Goal: Book appointment/travel/reservation

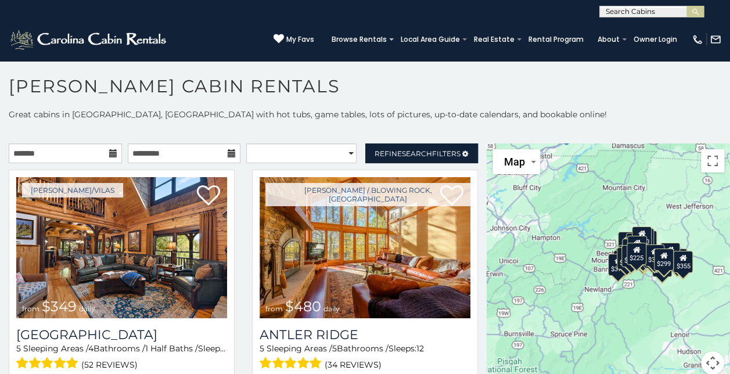
scroll to position [6, 0]
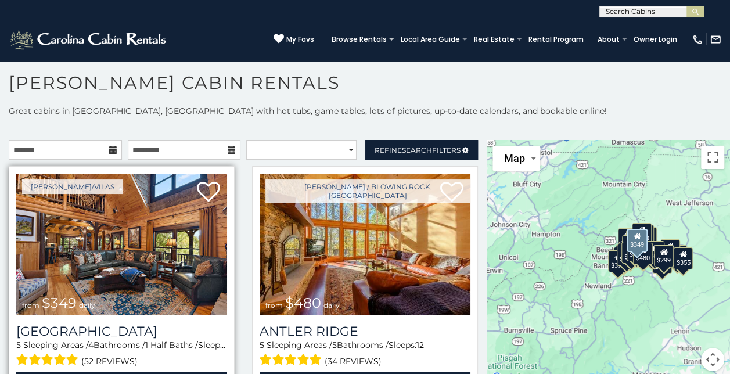
click at [102, 243] on img at bounding box center [121, 244] width 211 height 141
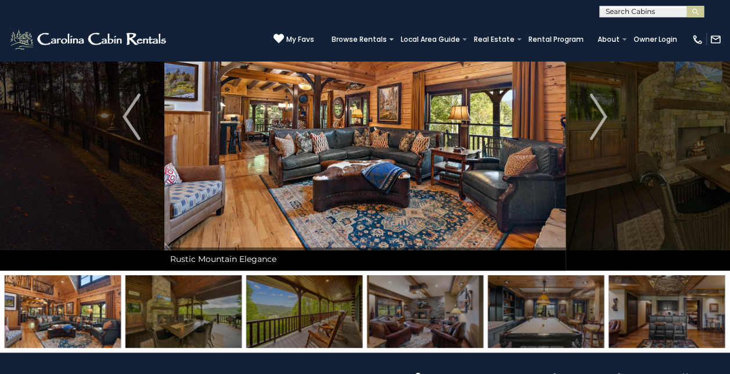
scroll to position [40, 0]
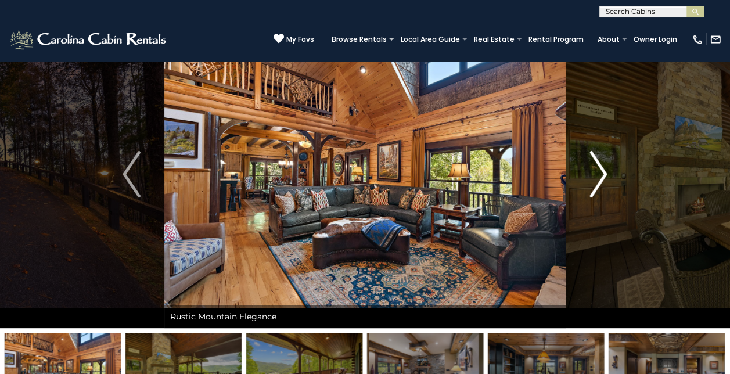
click at [602, 168] on img "Next" at bounding box center [597, 174] width 17 height 46
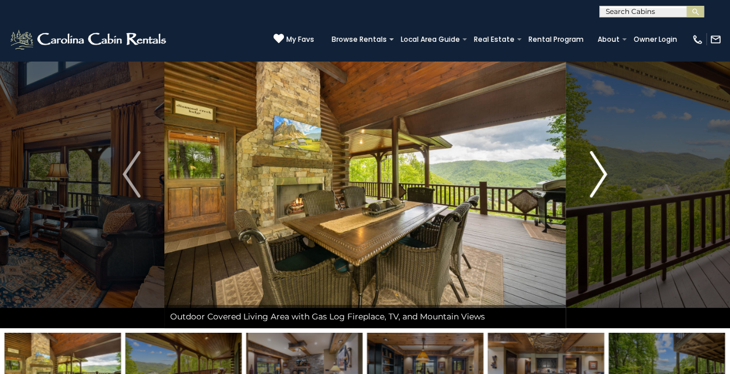
click at [602, 168] on img "Next" at bounding box center [597, 174] width 17 height 46
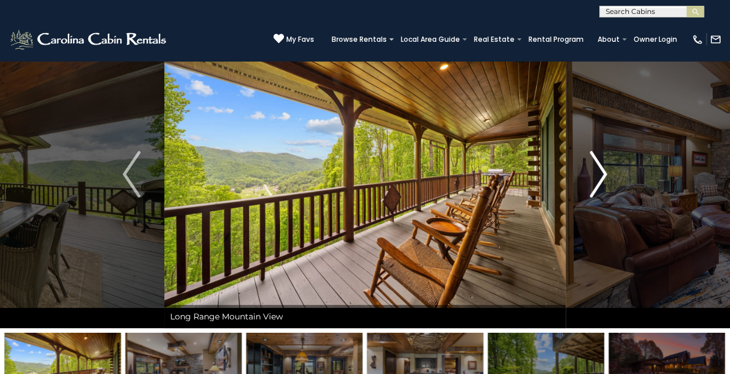
click at [602, 168] on img "Next" at bounding box center [597, 174] width 17 height 46
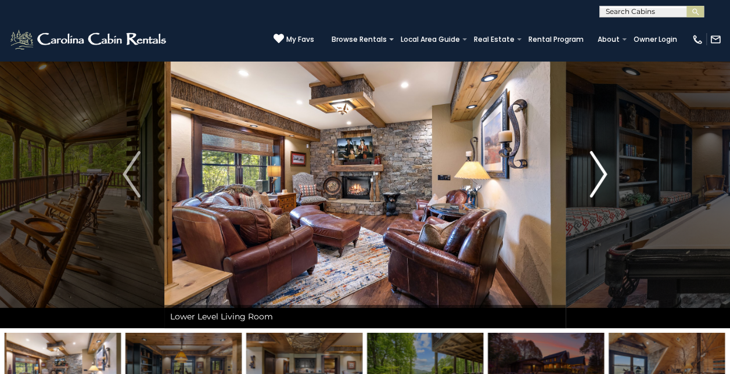
click at [602, 168] on img "Next" at bounding box center [597, 174] width 17 height 46
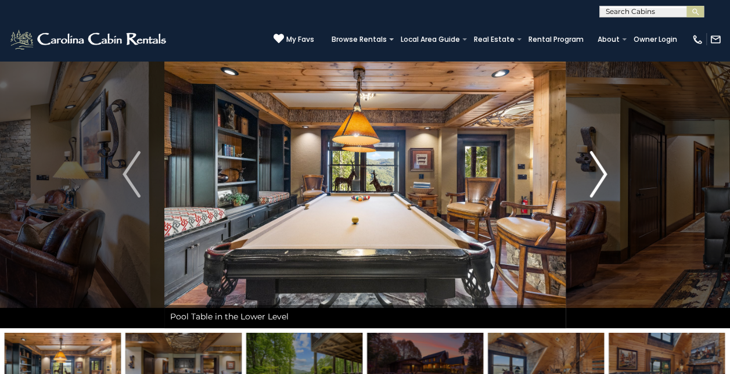
click at [602, 168] on img "Next" at bounding box center [597, 174] width 17 height 46
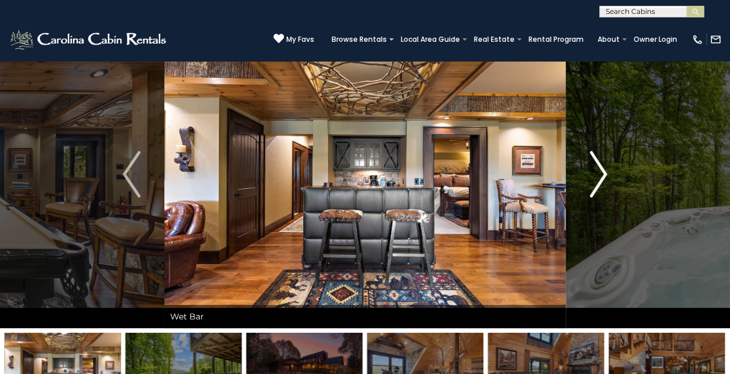
click at [602, 168] on img "Next" at bounding box center [597, 174] width 17 height 46
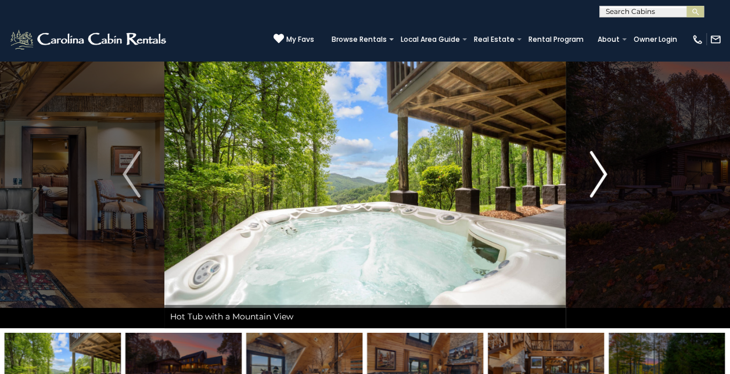
click at [602, 168] on img "Next" at bounding box center [597, 174] width 17 height 46
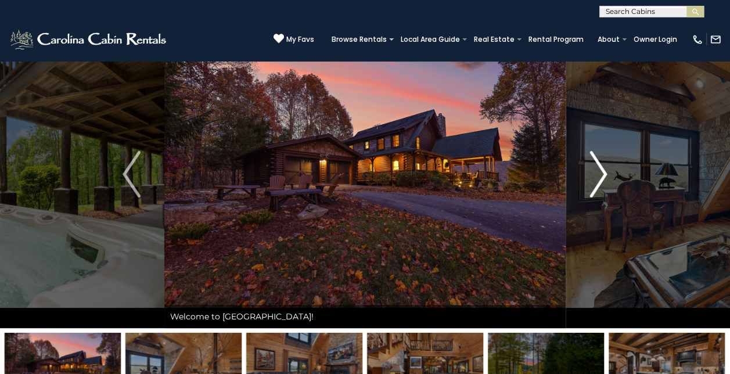
click at [602, 168] on img "Next" at bounding box center [597, 174] width 17 height 46
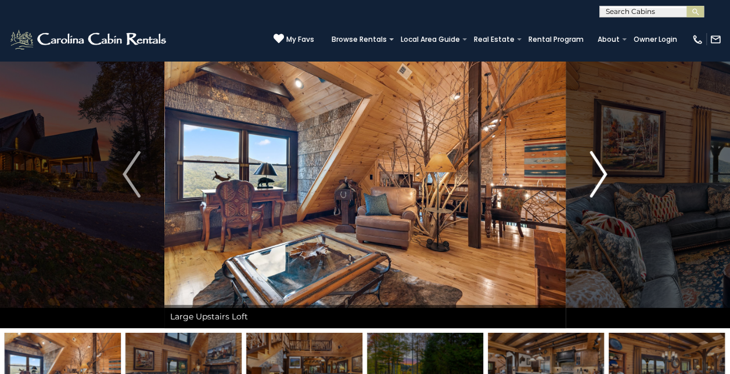
click at [602, 168] on img "Next" at bounding box center [597, 174] width 17 height 46
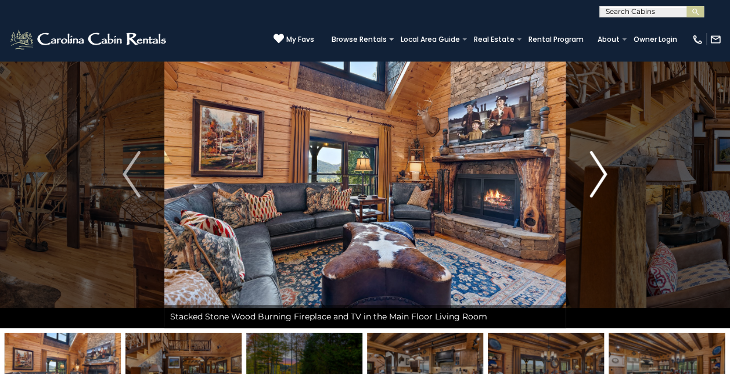
click at [602, 168] on img "Next" at bounding box center [597, 174] width 17 height 46
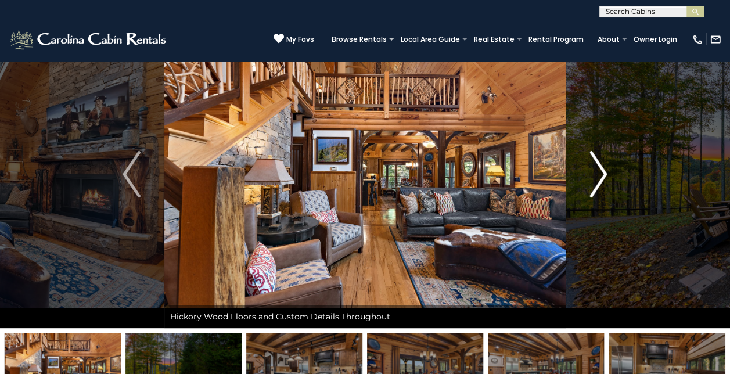
click at [602, 168] on img "Next" at bounding box center [597, 174] width 17 height 46
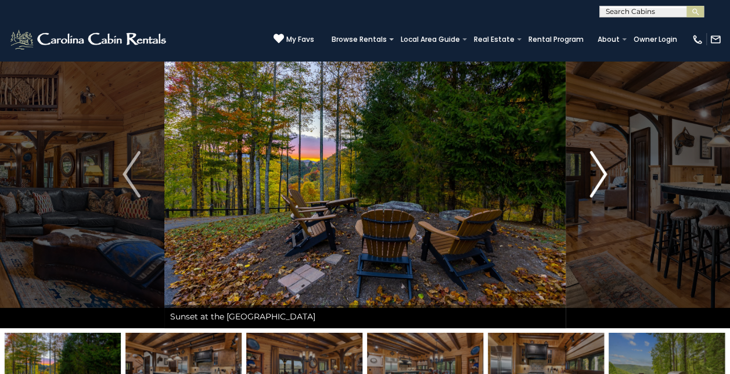
click at [602, 168] on img "Next" at bounding box center [597, 174] width 17 height 46
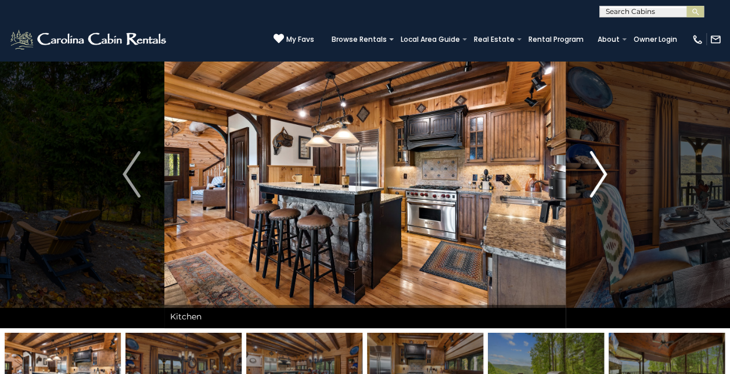
click at [602, 168] on img "Next" at bounding box center [597, 174] width 17 height 46
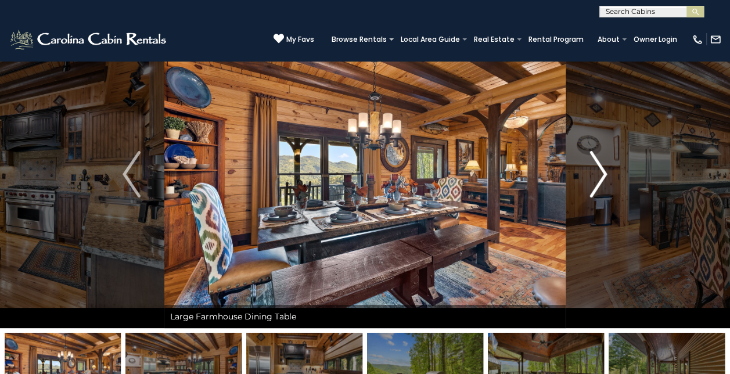
click at [602, 168] on img "Next" at bounding box center [597, 174] width 17 height 46
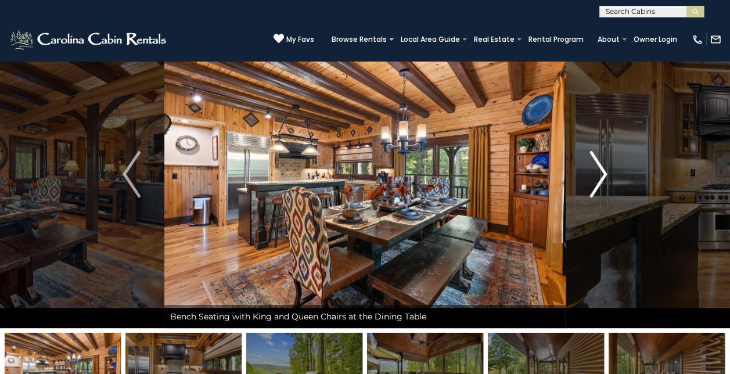
click at [602, 168] on img "Next" at bounding box center [597, 174] width 17 height 46
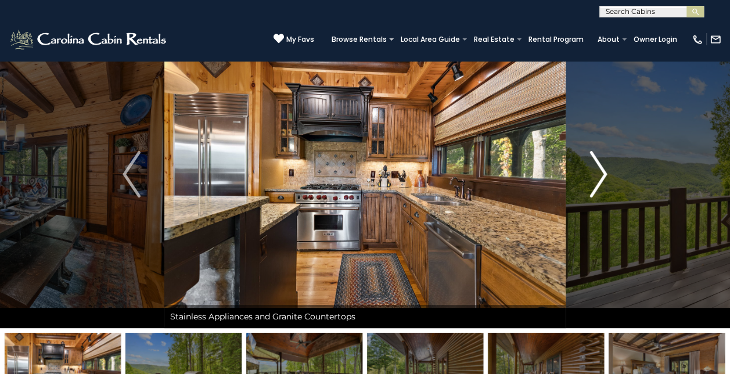
click at [602, 168] on img "Next" at bounding box center [597, 174] width 17 height 46
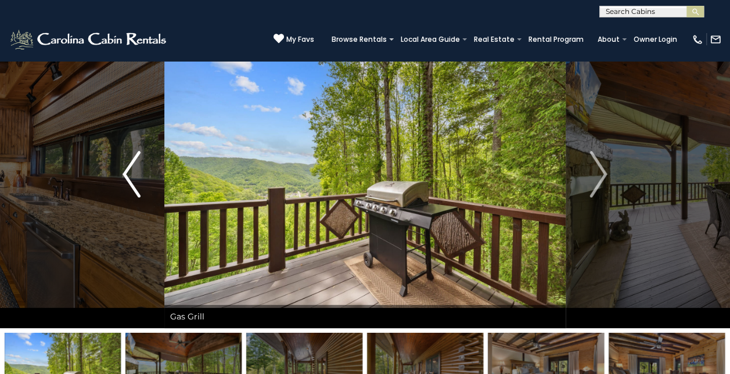
click at [124, 165] on img "Previous" at bounding box center [131, 174] width 17 height 46
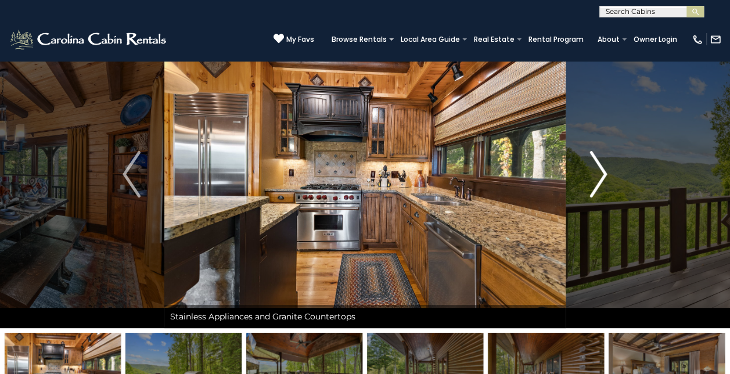
click at [604, 170] on img "Next" at bounding box center [597, 174] width 17 height 46
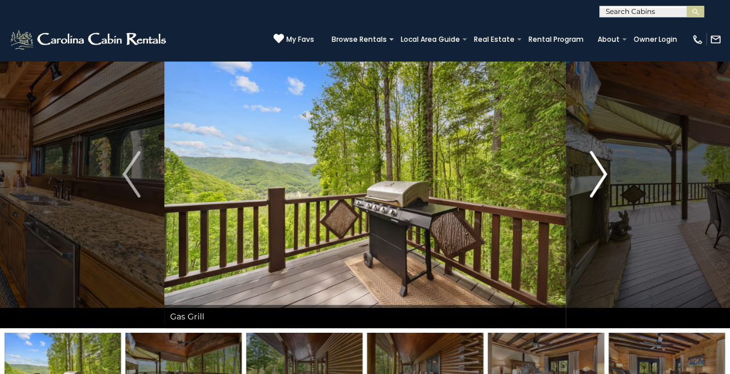
click at [604, 170] on img "Next" at bounding box center [597, 174] width 17 height 46
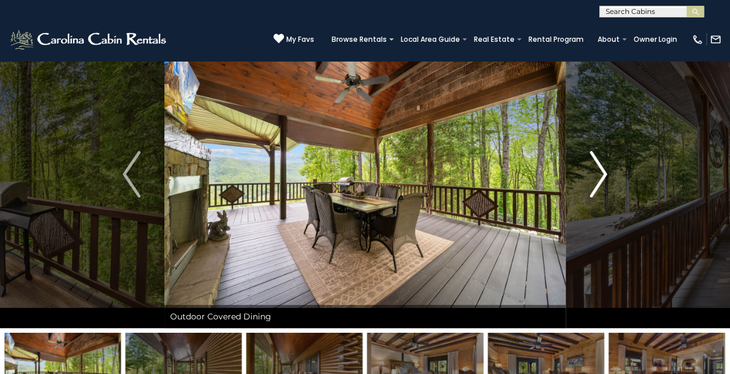
click at [604, 170] on img "Next" at bounding box center [597, 174] width 17 height 46
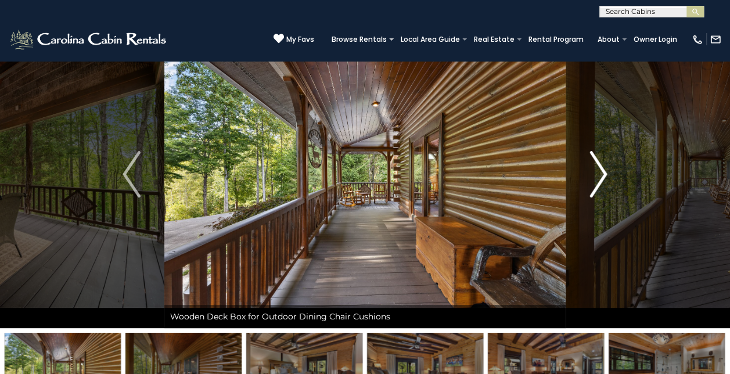
click at [604, 170] on img "Next" at bounding box center [597, 174] width 17 height 46
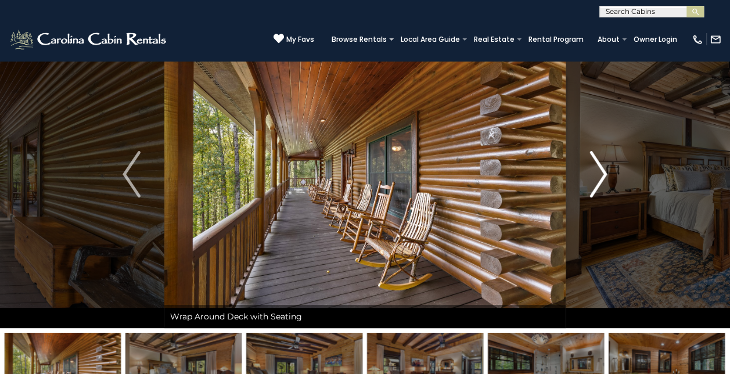
click at [604, 170] on img "Next" at bounding box center [597, 174] width 17 height 46
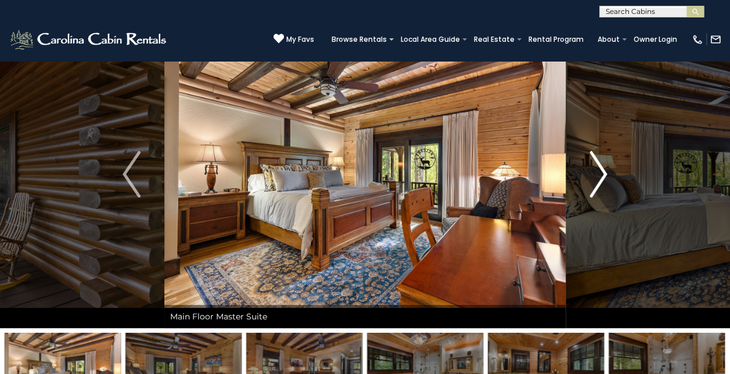
click at [604, 170] on img "Next" at bounding box center [597, 174] width 17 height 46
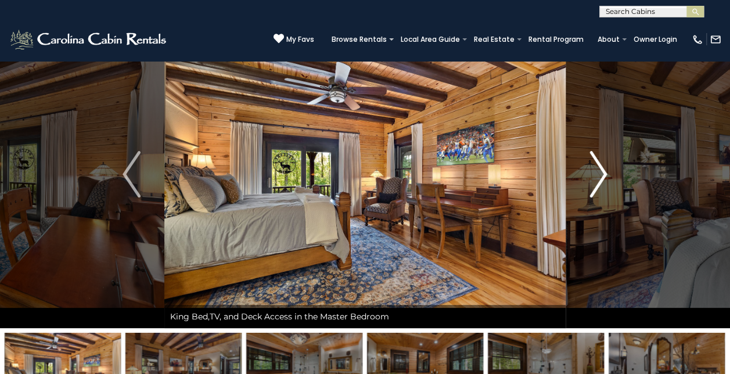
click at [604, 170] on img "Next" at bounding box center [597, 174] width 17 height 46
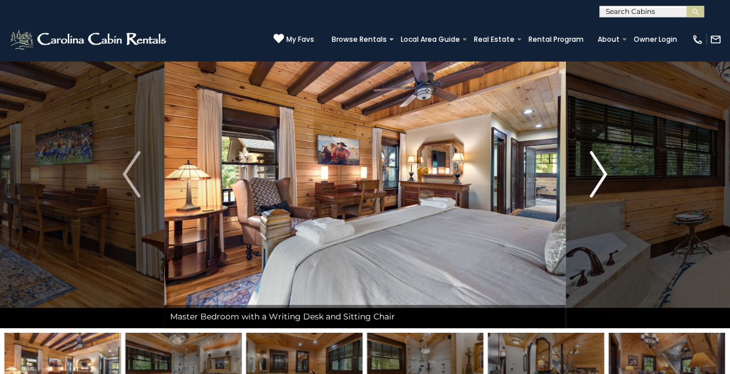
click at [604, 170] on img "Next" at bounding box center [597, 174] width 17 height 46
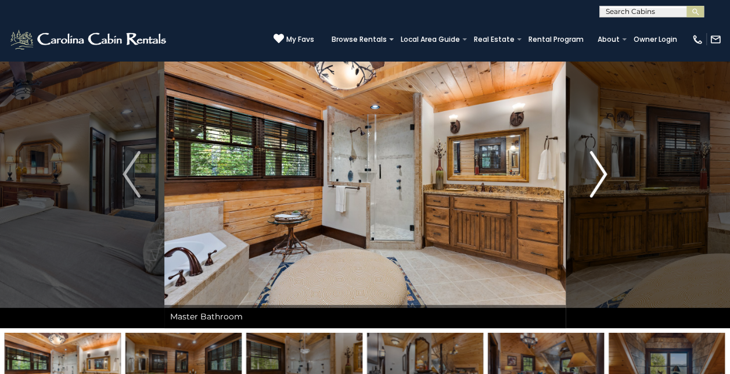
click at [604, 170] on img "Next" at bounding box center [597, 174] width 17 height 46
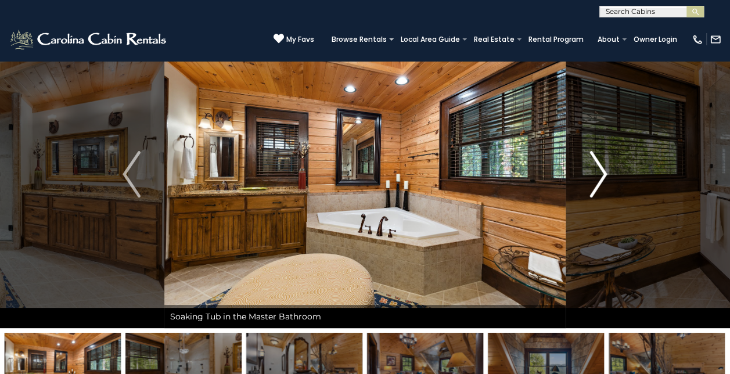
click at [604, 170] on img "Next" at bounding box center [597, 174] width 17 height 46
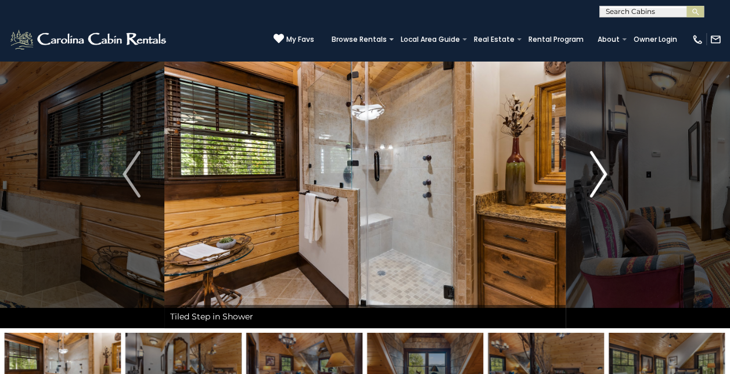
click at [604, 170] on img "Next" at bounding box center [597, 174] width 17 height 46
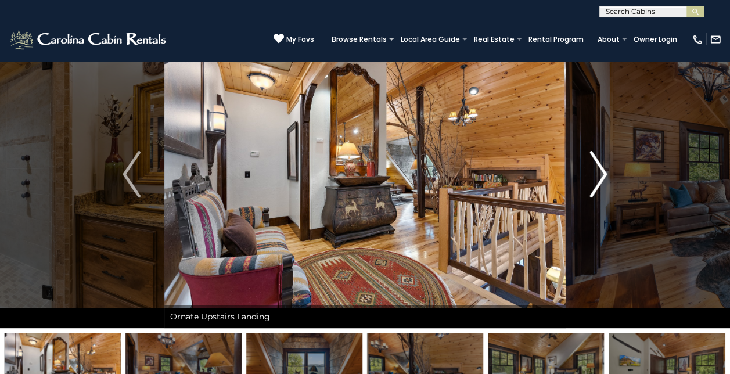
click at [604, 170] on img "Next" at bounding box center [597, 174] width 17 height 46
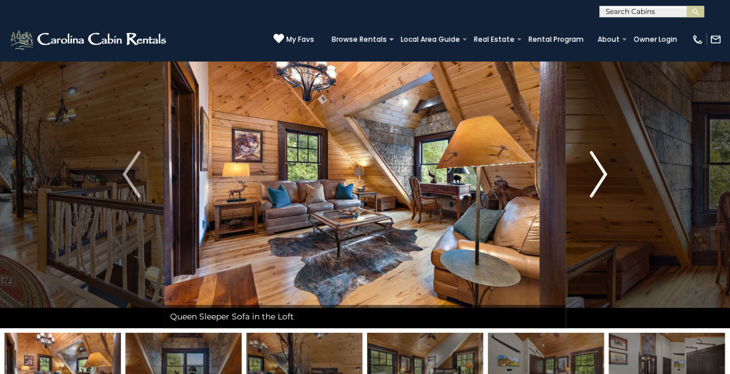
click at [604, 170] on img "Next" at bounding box center [597, 174] width 17 height 46
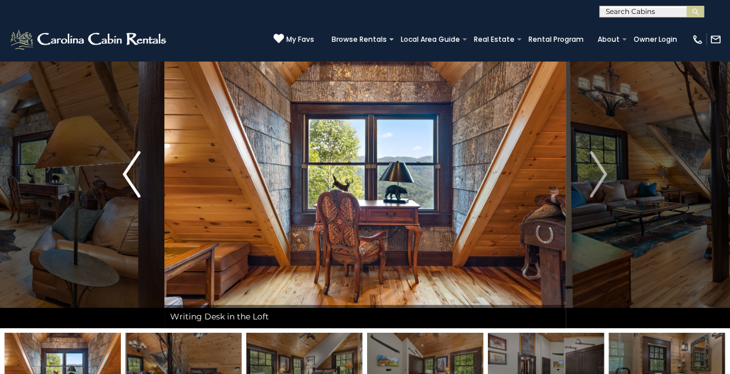
click at [127, 168] on img "Previous" at bounding box center [131, 174] width 17 height 46
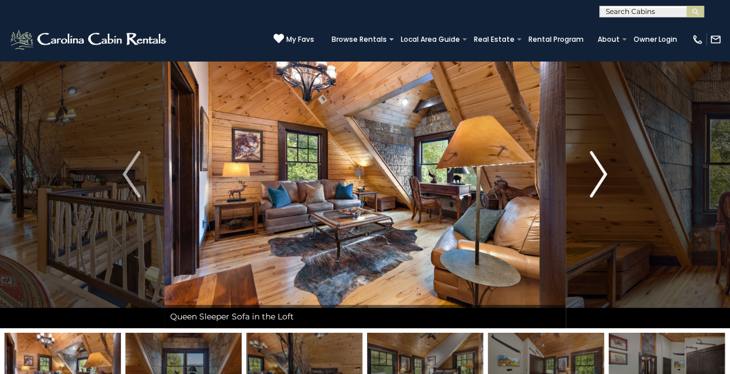
click at [602, 165] on img "Next" at bounding box center [597, 174] width 17 height 46
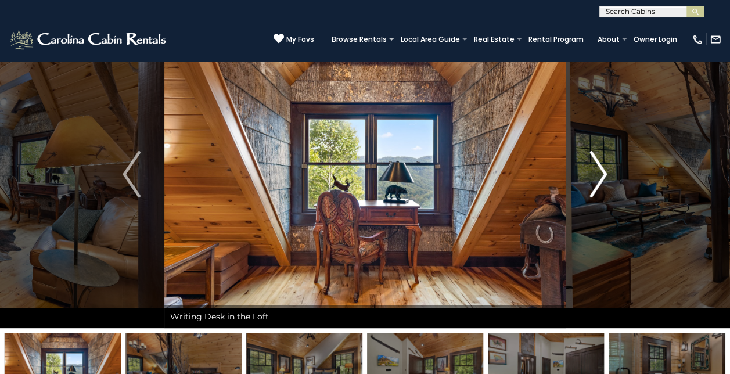
click at [602, 166] on img "Next" at bounding box center [597, 174] width 17 height 46
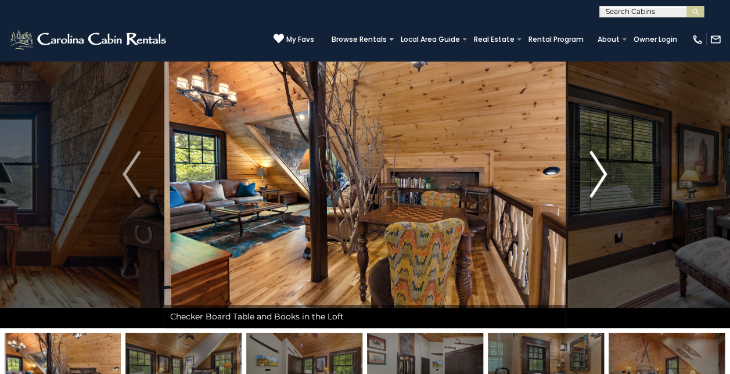
click at [602, 166] on img "Next" at bounding box center [597, 174] width 17 height 46
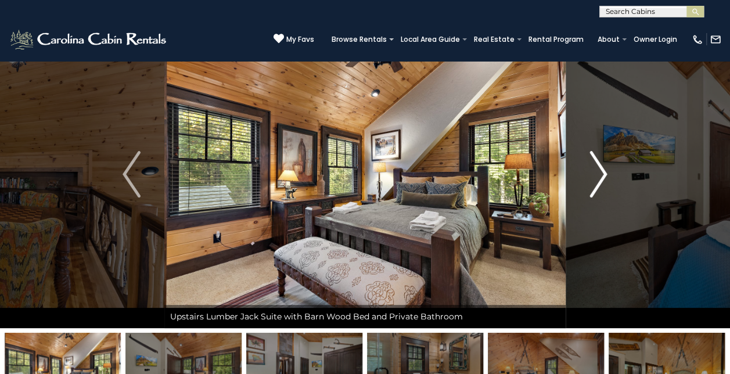
click at [602, 166] on img "Next" at bounding box center [597, 174] width 17 height 46
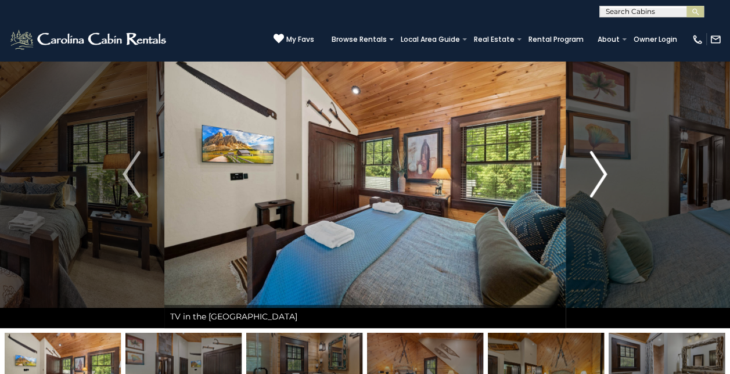
click at [602, 166] on img "Next" at bounding box center [597, 174] width 17 height 46
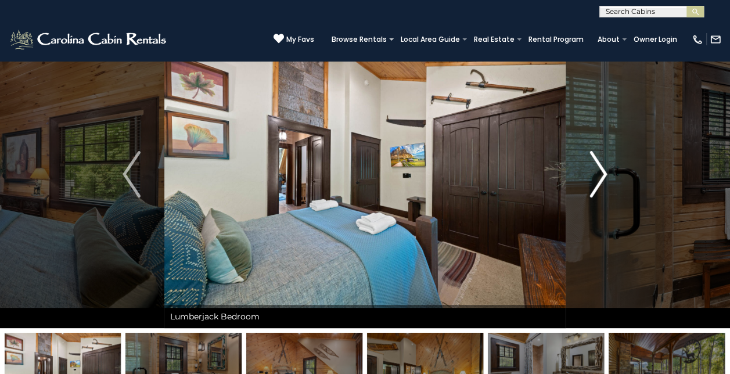
click at [602, 166] on img "Next" at bounding box center [597, 174] width 17 height 46
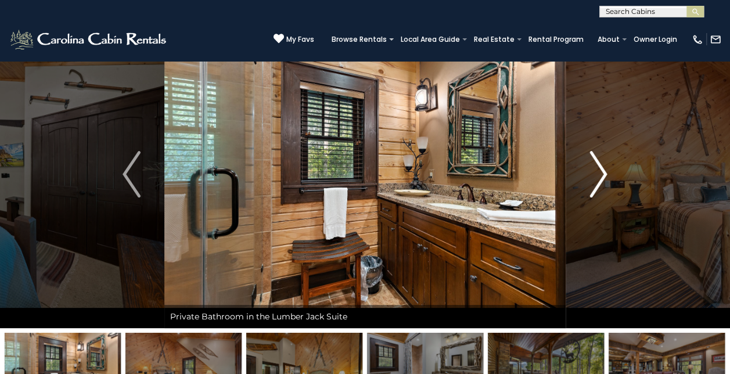
click at [602, 166] on img "Next" at bounding box center [597, 174] width 17 height 46
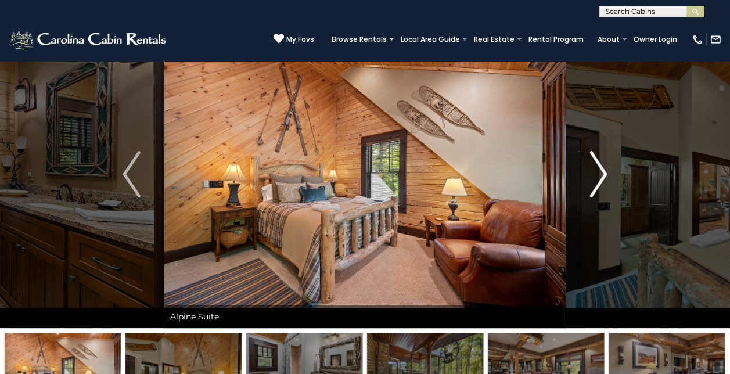
click at [602, 166] on img "Next" at bounding box center [597, 174] width 17 height 46
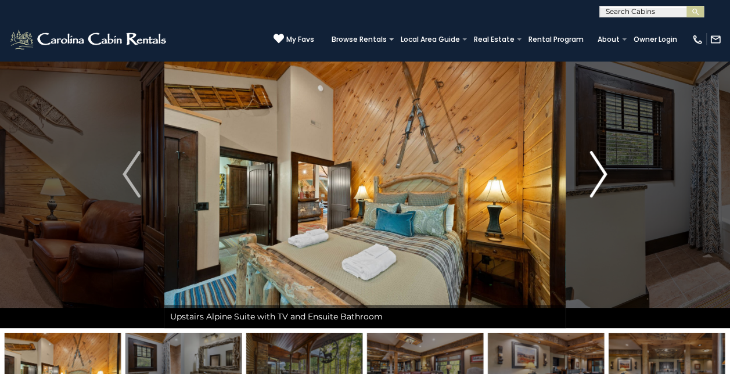
click at [602, 166] on img "Next" at bounding box center [597, 174] width 17 height 46
